Goal: Task Accomplishment & Management: Manage account settings

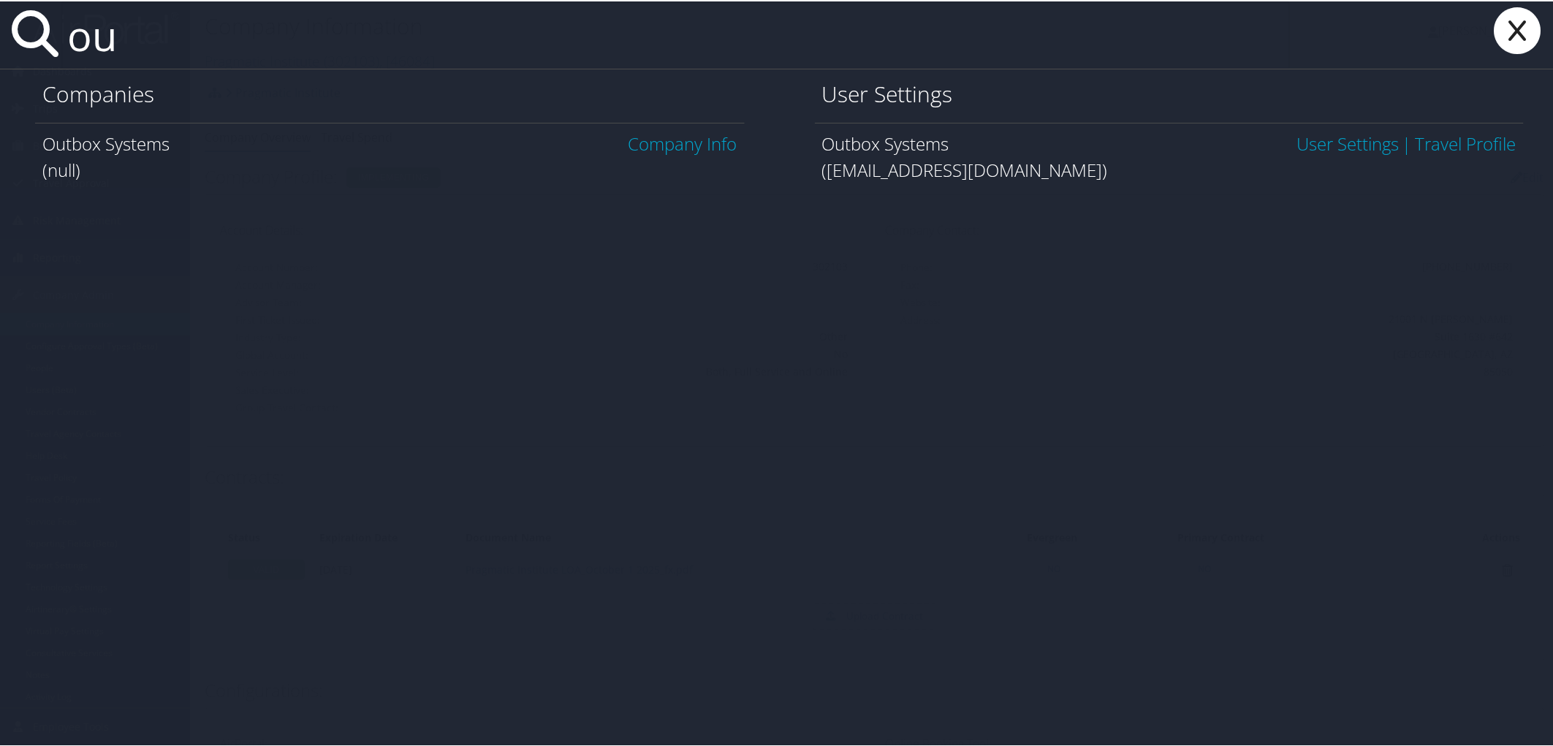
type input "o"
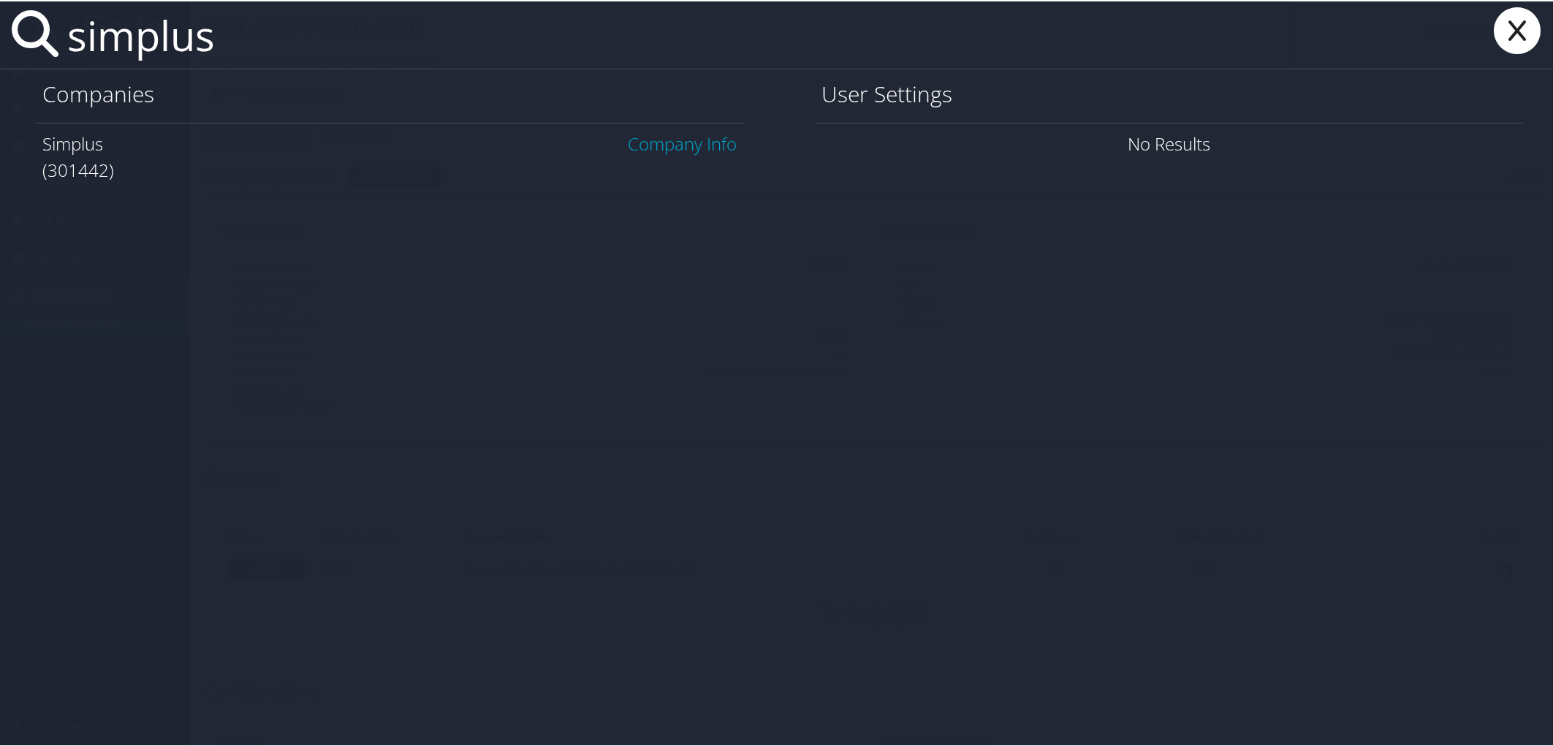
type input "simplus"
click at [645, 142] on link "Company Info" at bounding box center [682, 142] width 109 height 24
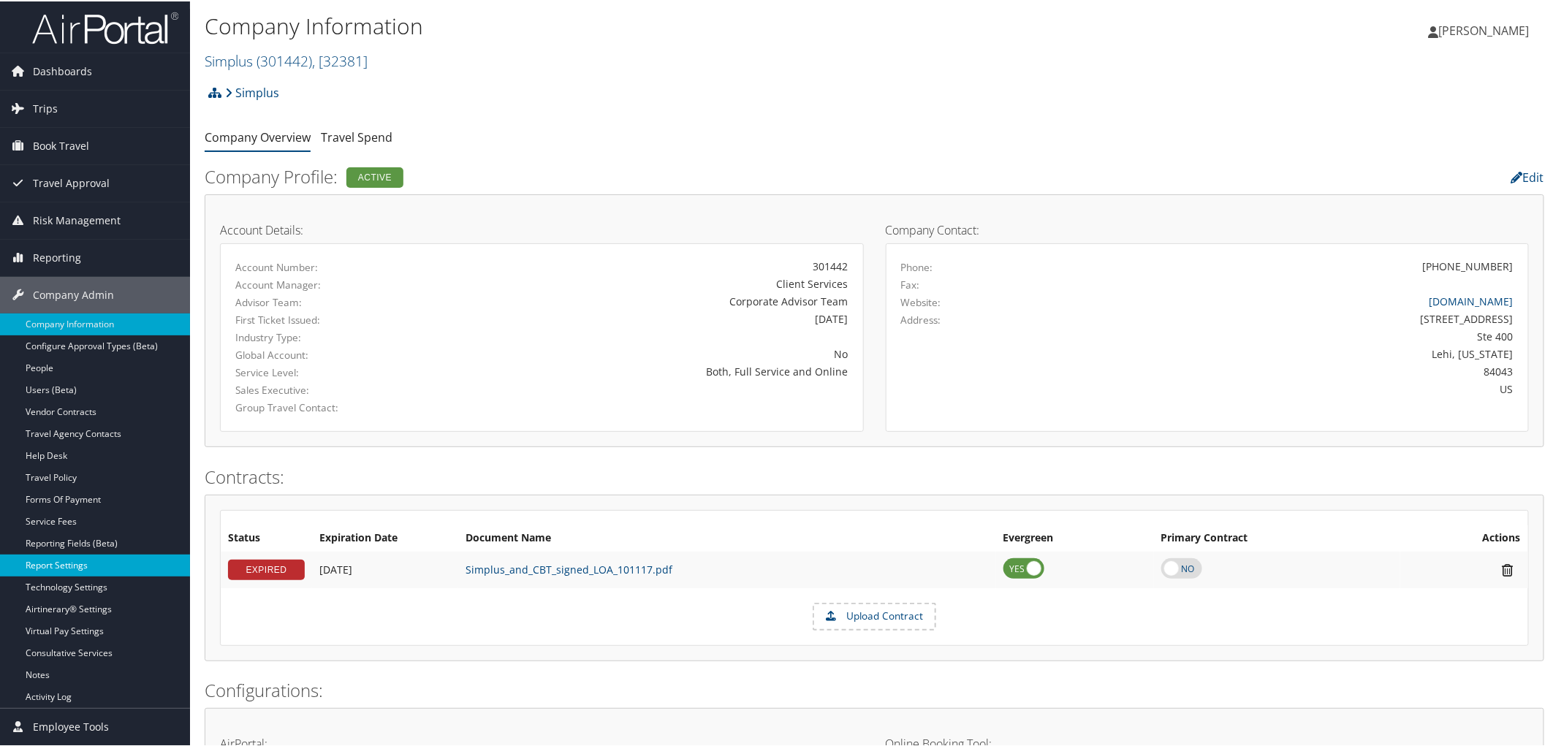
click at [51, 564] on link "Report Settings" at bounding box center [95, 564] width 190 height 22
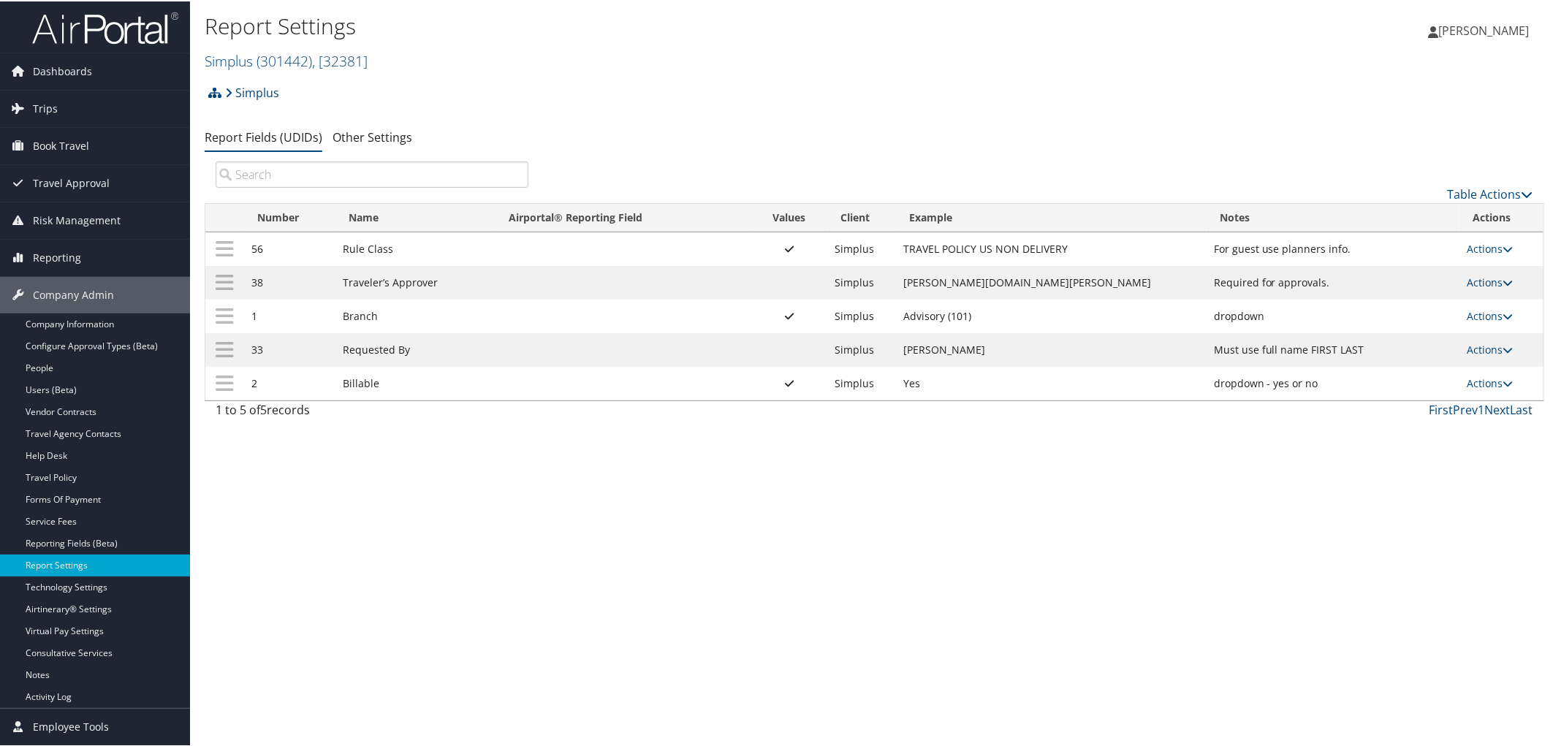
click at [1467, 281] on link "Actions" at bounding box center [1489, 281] width 46 height 14
click at [1436, 302] on link "Update Report Field Values" at bounding box center [1426, 304] width 158 height 25
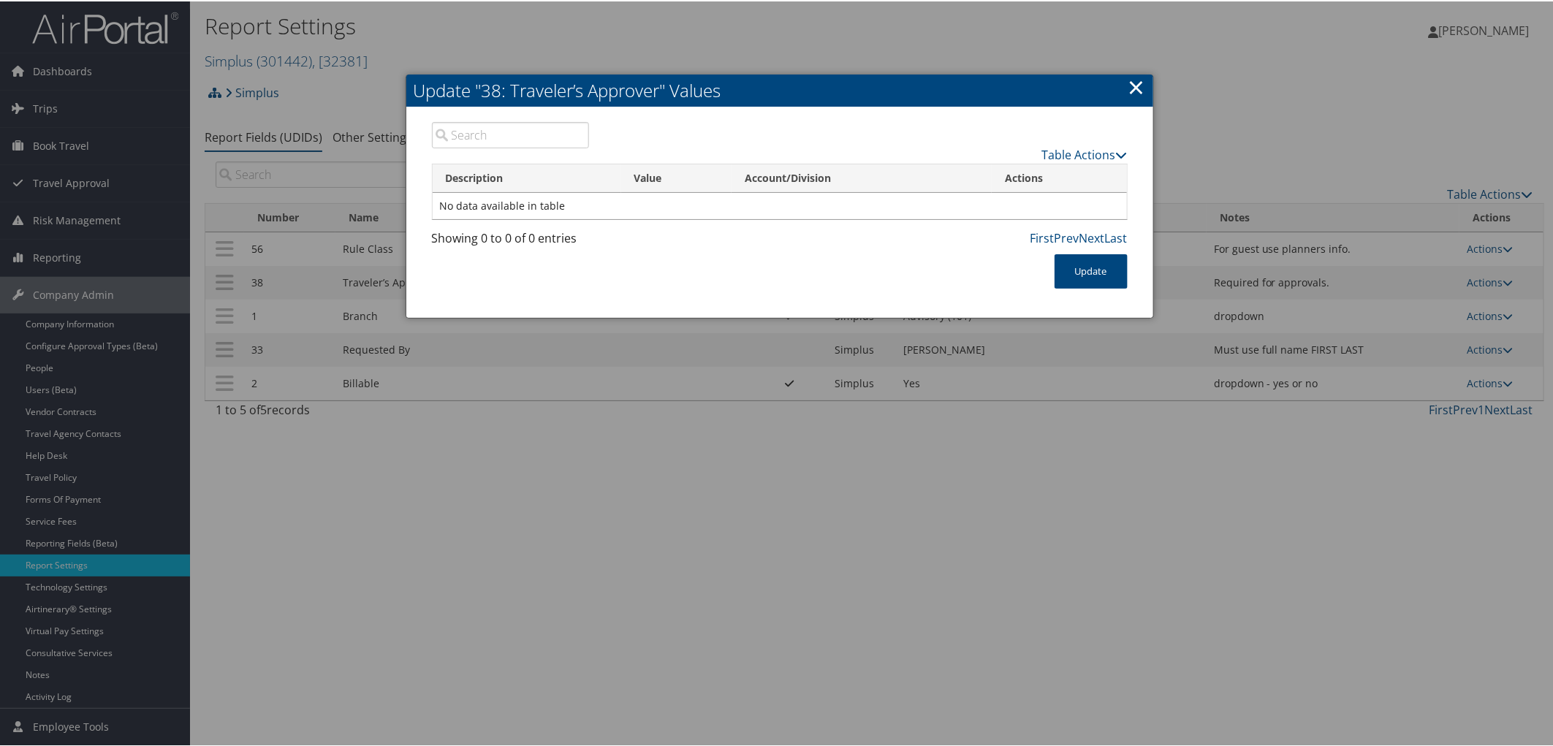
click at [1136, 88] on link "×" at bounding box center [1136, 85] width 17 height 29
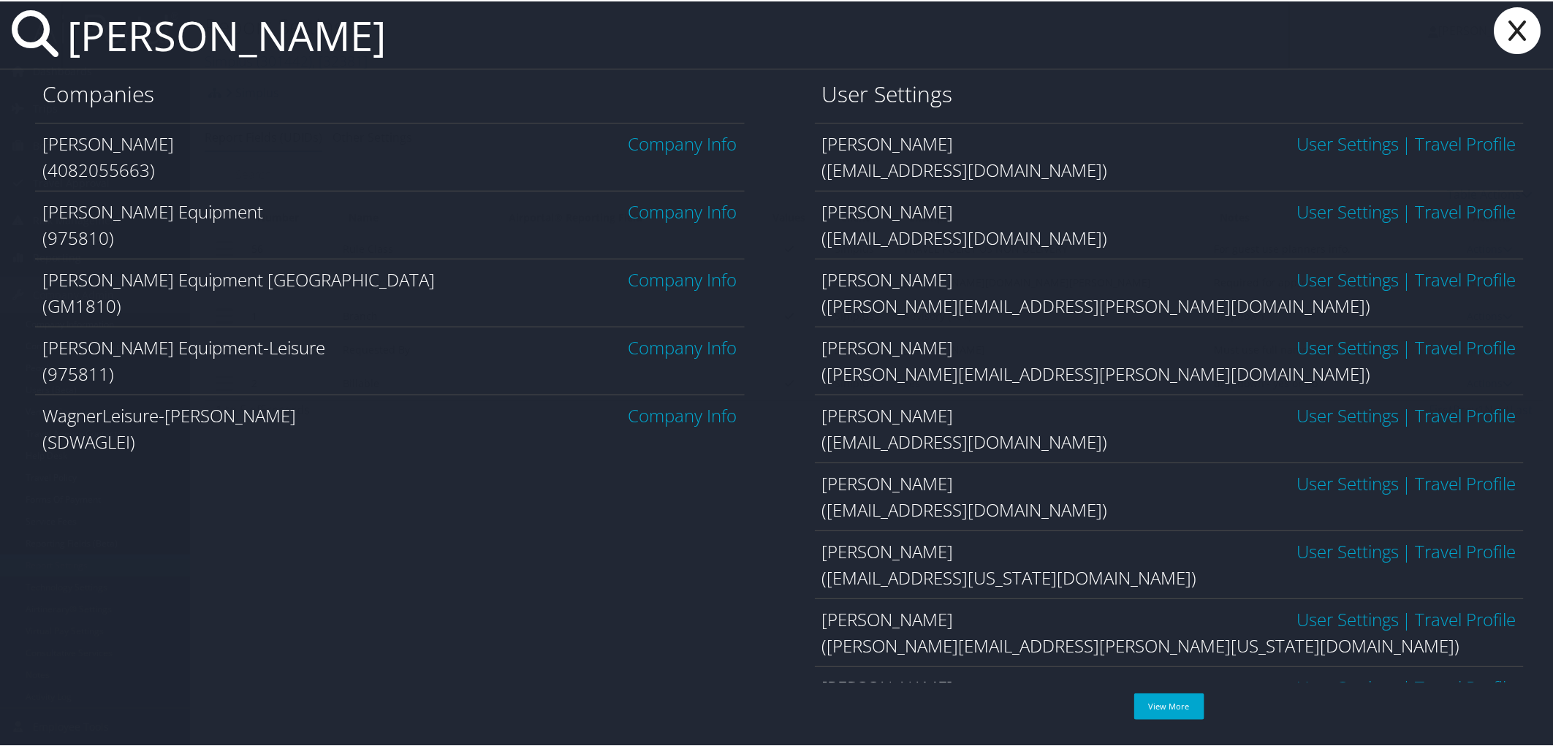
type input "wagner"
click at [681, 213] on link "Company Info" at bounding box center [682, 210] width 109 height 24
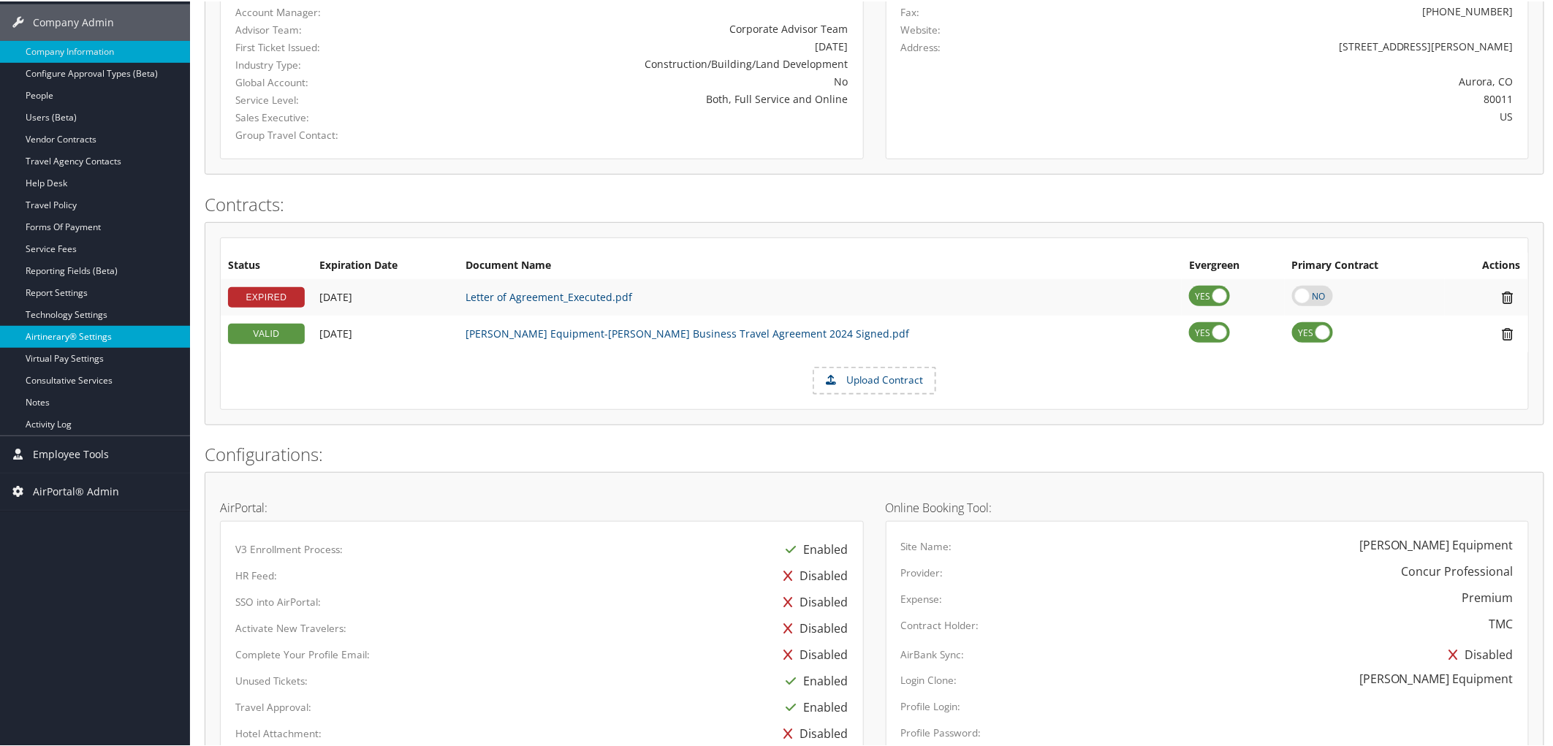
scroll to position [243, 0]
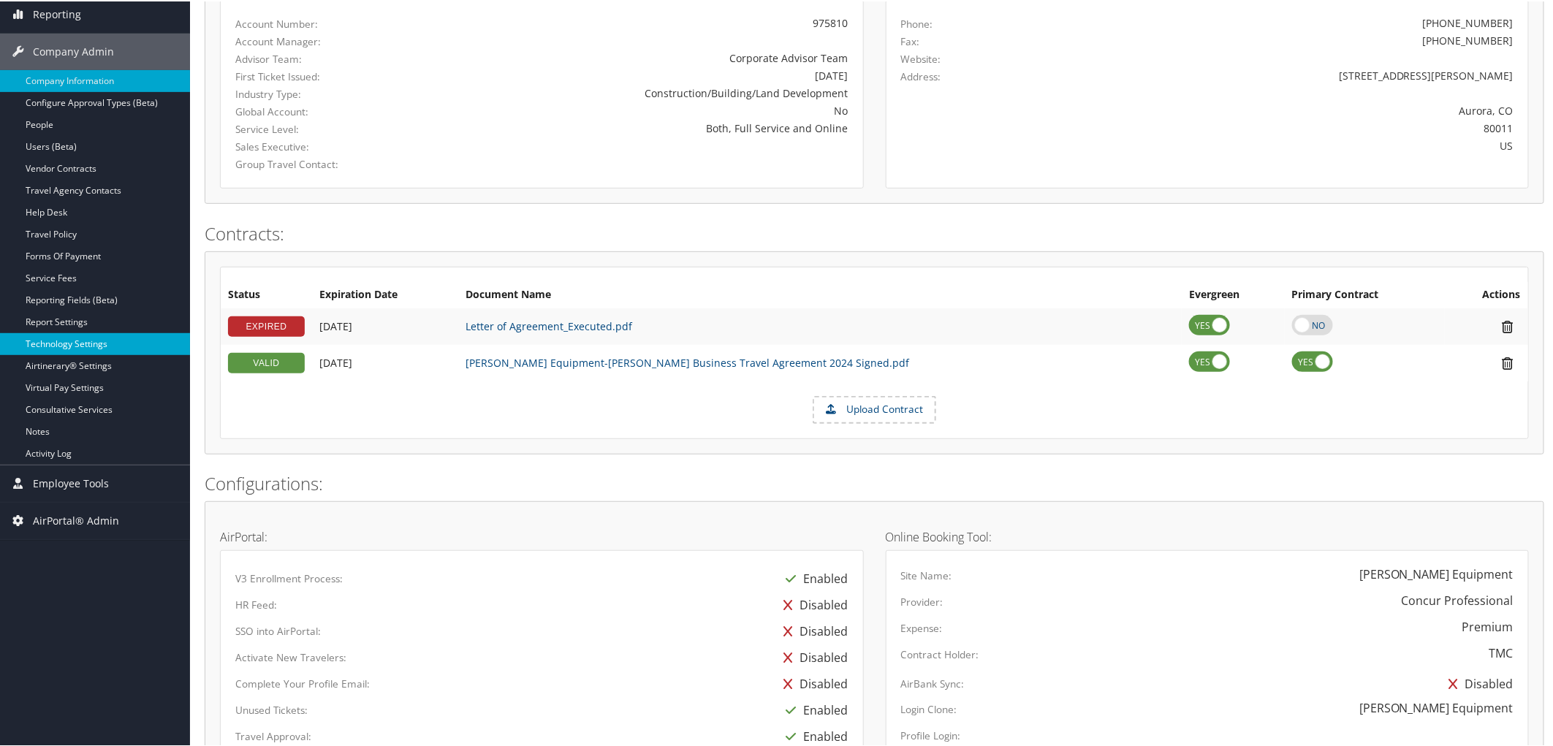
click at [70, 341] on link "Technology Settings" at bounding box center [95, 343] width 190 height 22
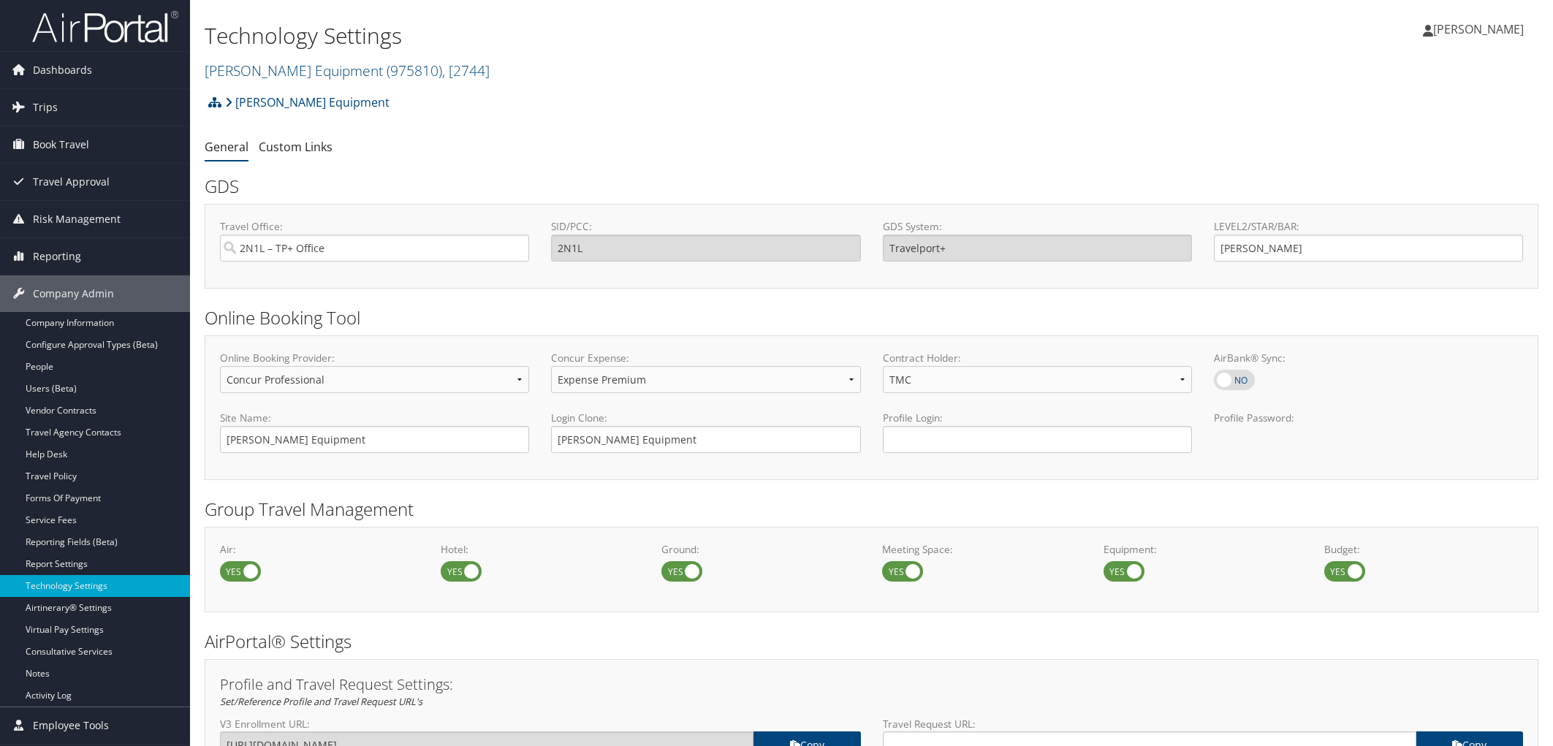
select select "4"
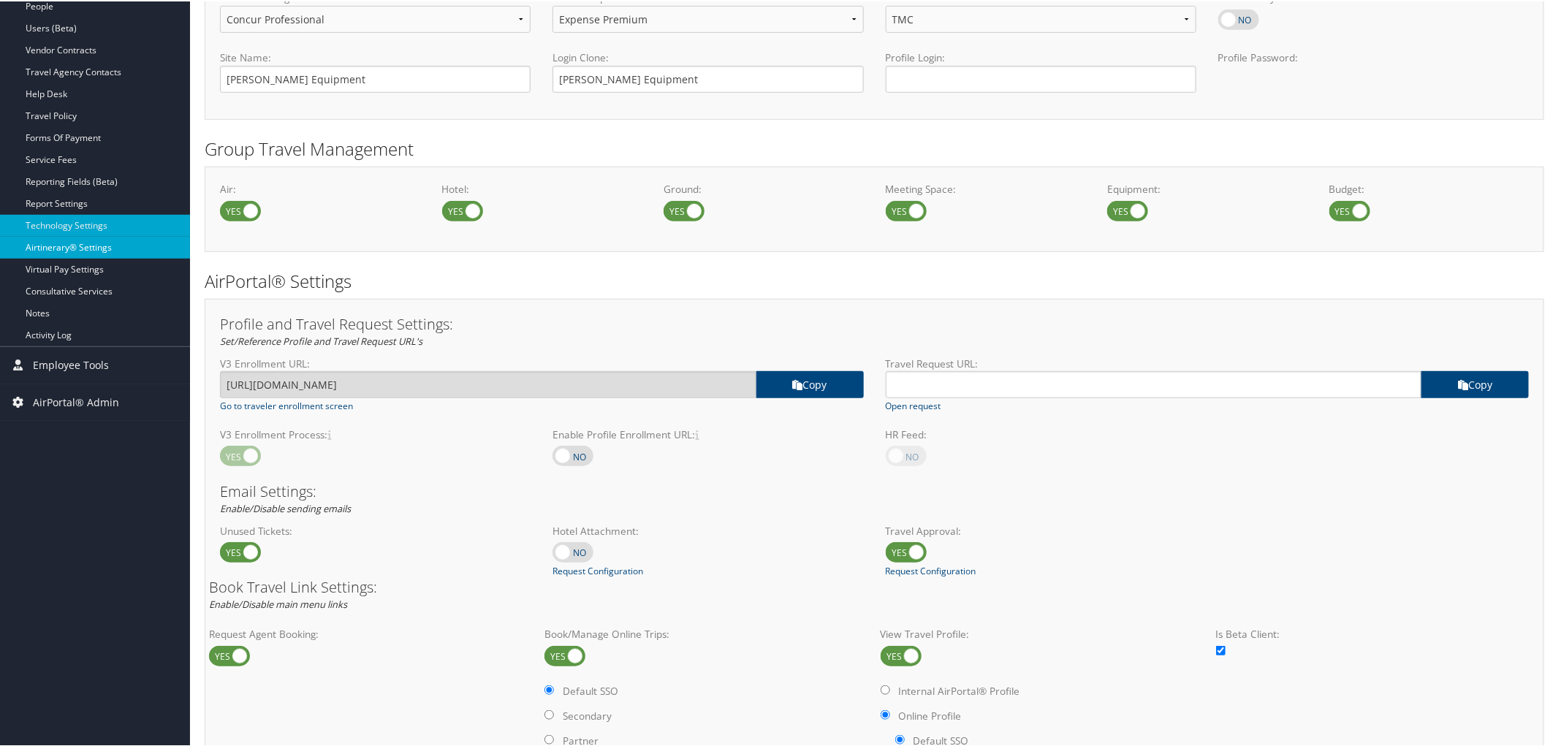
scroll to position [162, 0]
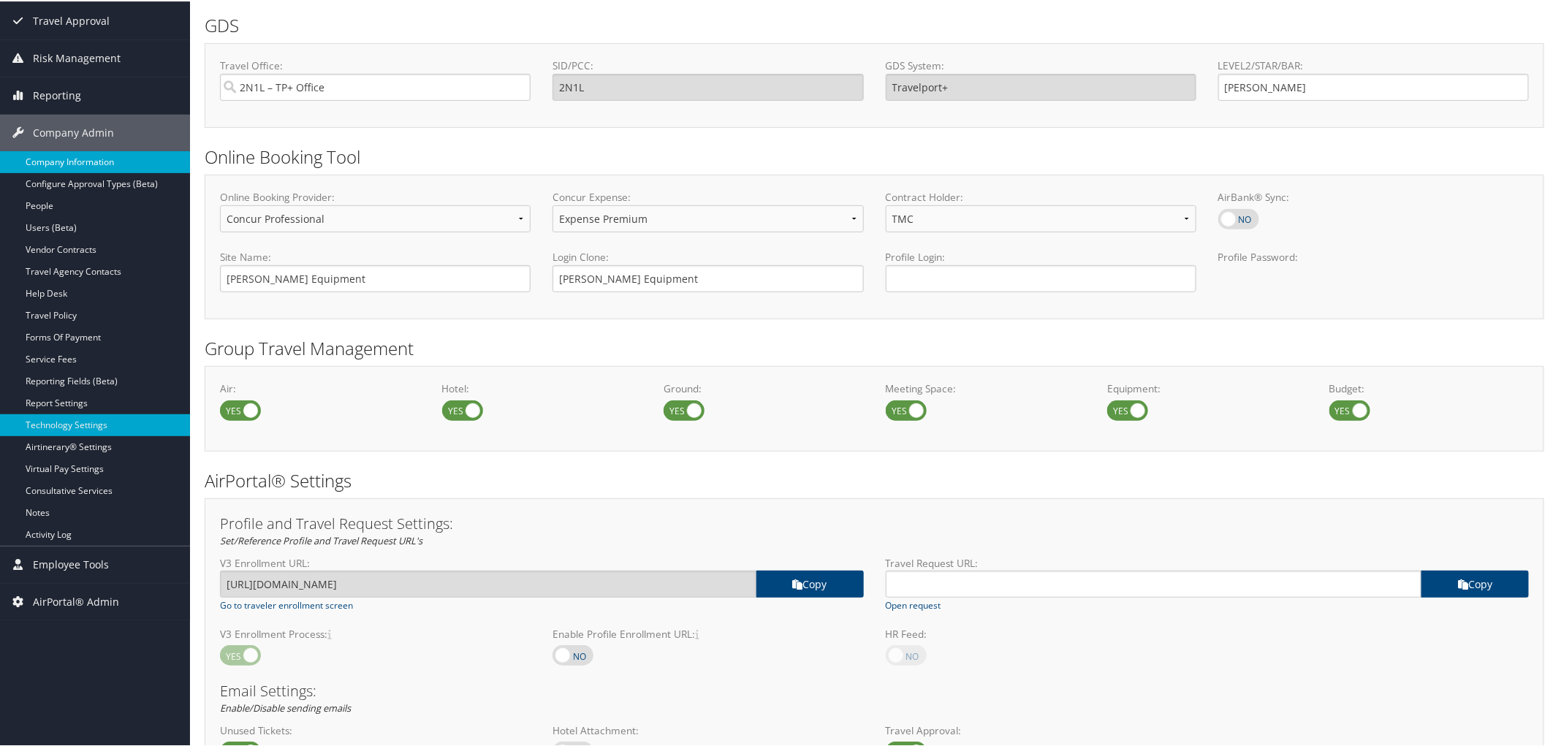
click at [66, 151] on link "Company Information" at bounding box center [95, 161] width 190 height 22
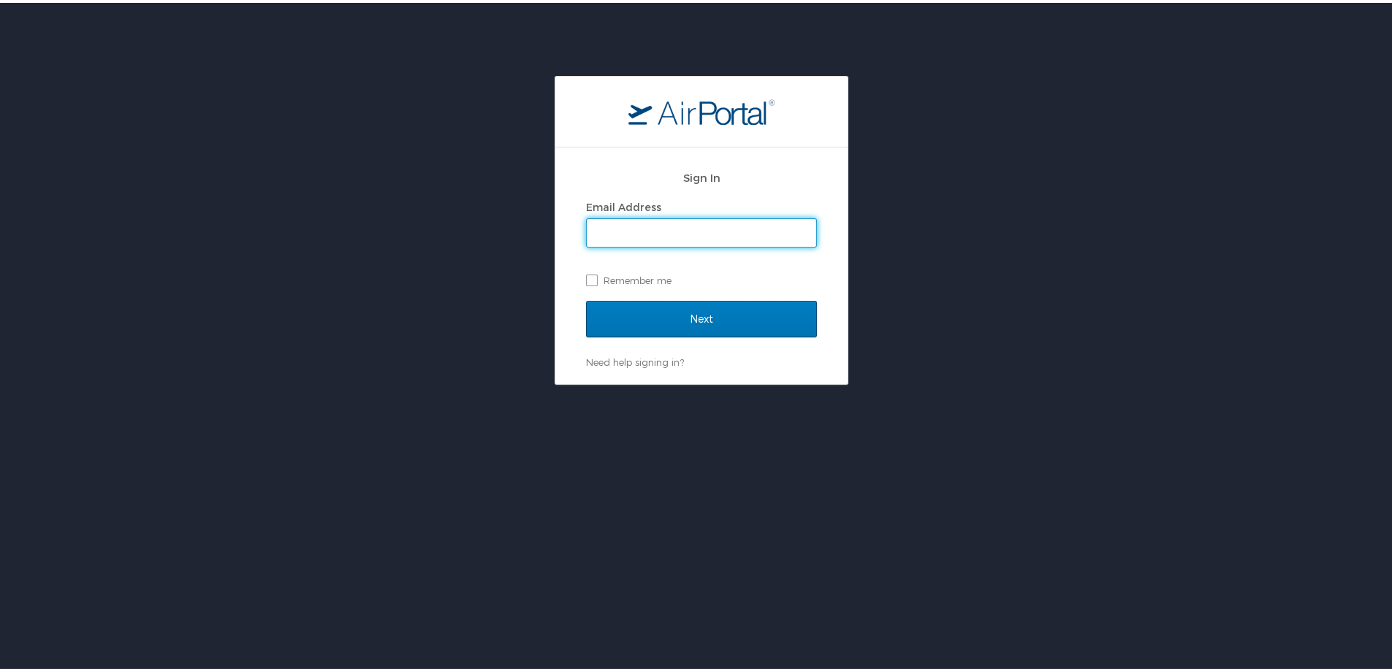
type input "[PERSON_NAME][EMAIL_ADDRESS][PERSON_NAME][DOMAIN_NAME]"
